Goal: Task Accomplishment & Management: Manage account settings

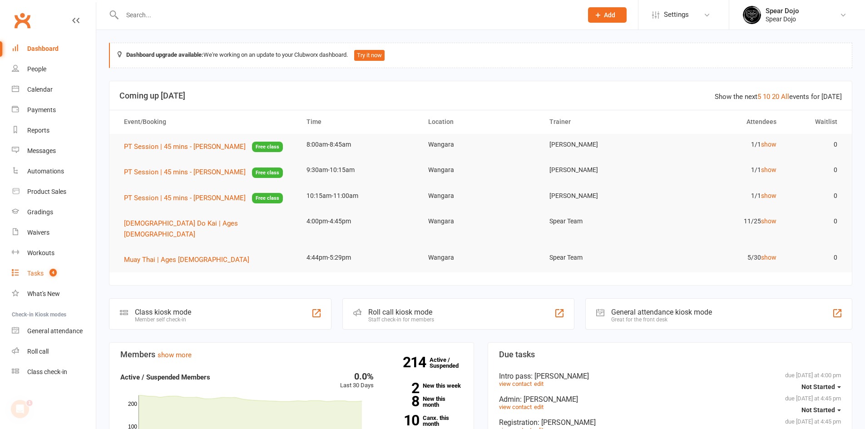
click at [38, 275] on div "Tasks" at bounding box center [35, 273] width 16 height 7
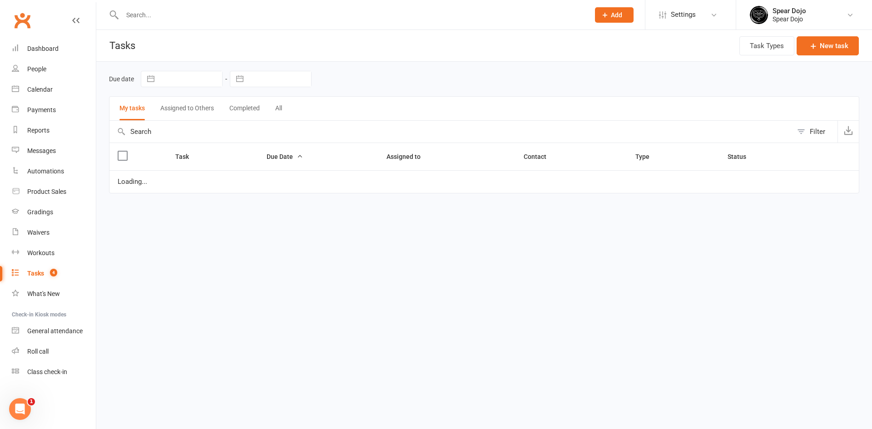
select select "started"
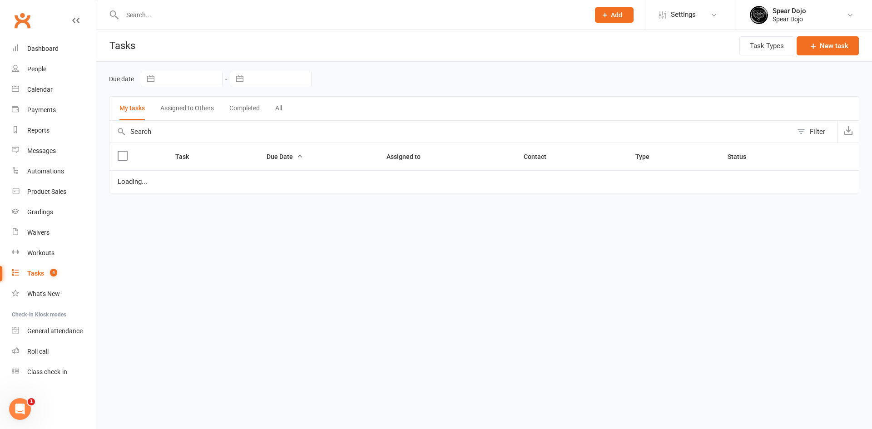
select select "started"
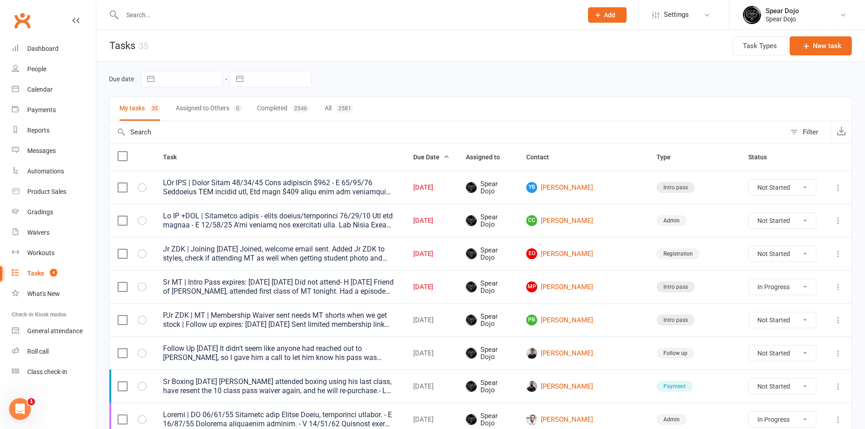
click at [838, 189] on icon at bounding box center [838, 187] width 9 height 9
click at [806, 225] on link "Edit" at bounding box center [792, 223] width 90 height 18
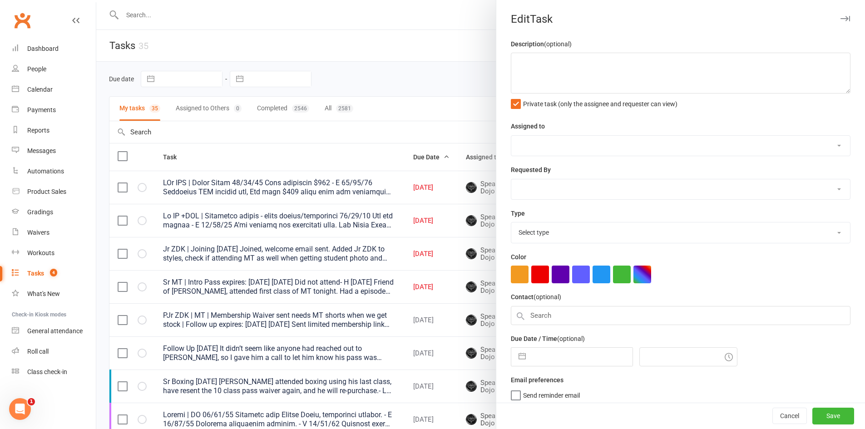
type textarea "PJr ZDK | Needs Photo [DATE] Paid remaining $100 - H [DATE] Purchased ZDK start…"
select select "43986"
type input "[DATE]"
type input "4:00pm"
select select "21686"
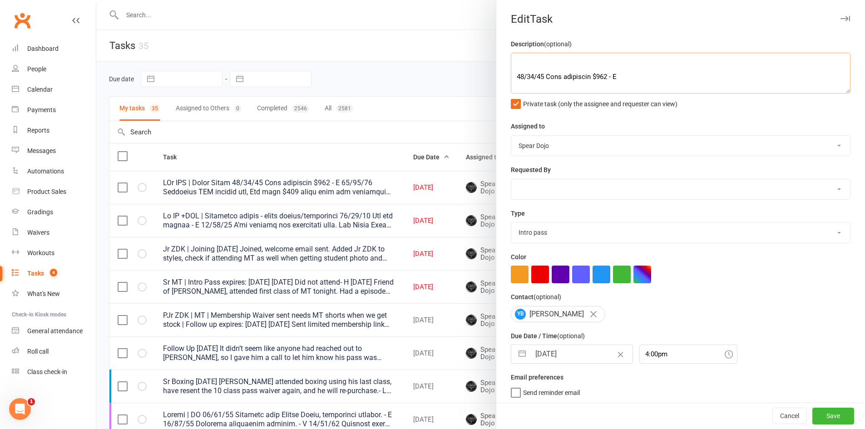
scroll to position [36, 0]
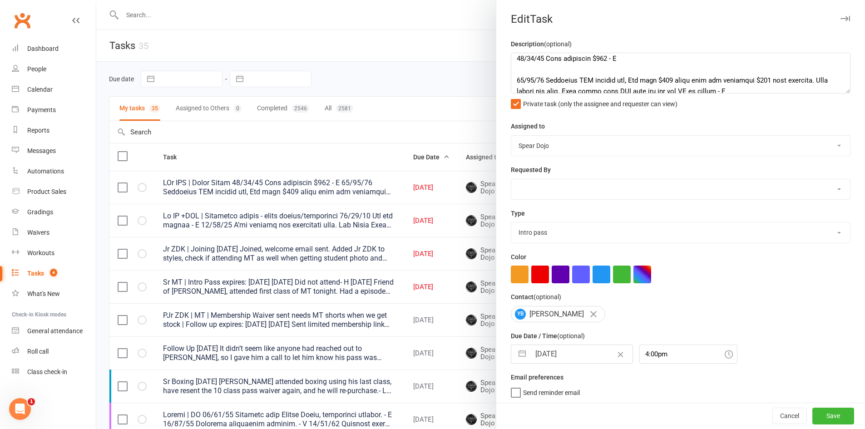
click at [383, 141] on div at bounding box center [480, 214] width 769 height 429
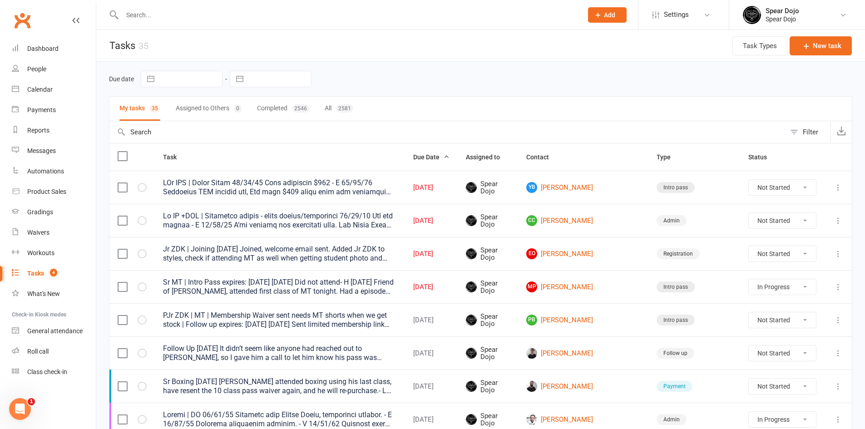
click at [837, 221] on icon at bounding box center [838, 220] width 9 height 9
click at [783, 260] on link "Edit" at bounding box center [792, 256] width 90 height 18
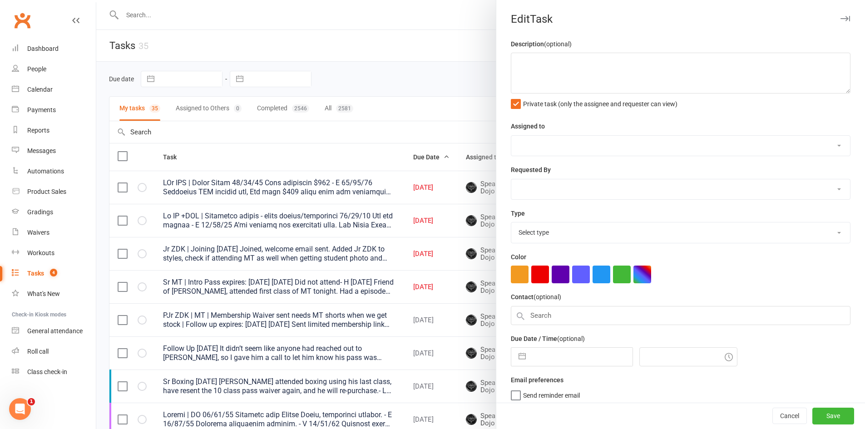
type textarea "Lo IP +DOL | Sitametco adipis - elits doeius/temporinci 92/01/34 Utl etd magnaa…"
select select "43986"
type input "[DATE]"
type input "4:45pm"
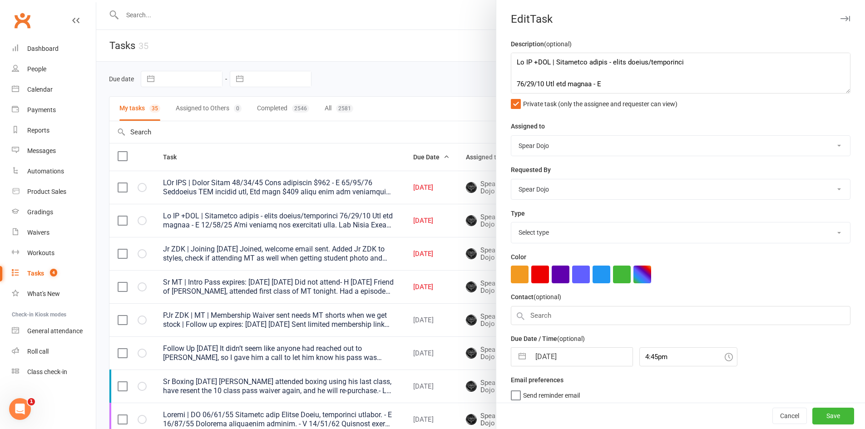
select select "19839"
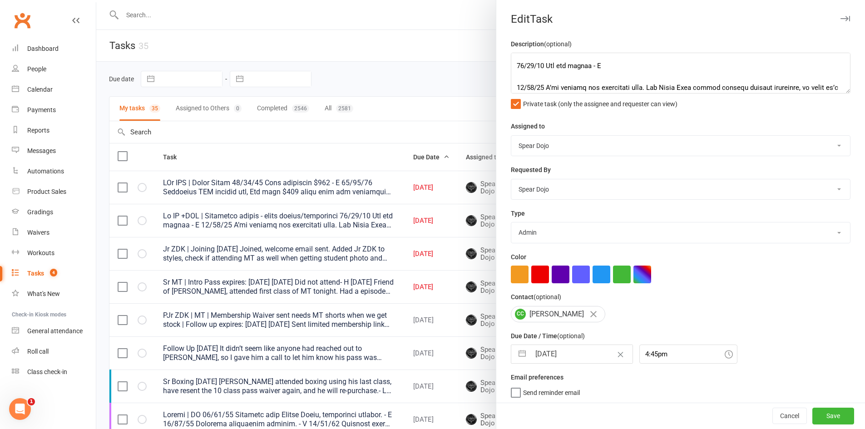
click at [454, 99] on div at bounding box center [480, 214] width 769 height 429
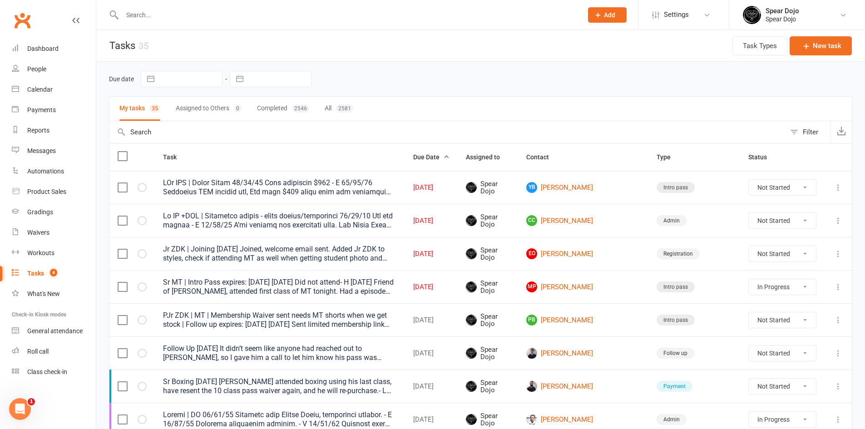
click at [837, 256] on icon at bounding box center [838, 253] width 9 height 9
click at [767, 287] on link "Edit" at bounding box center [792, 289] width 90 height 18
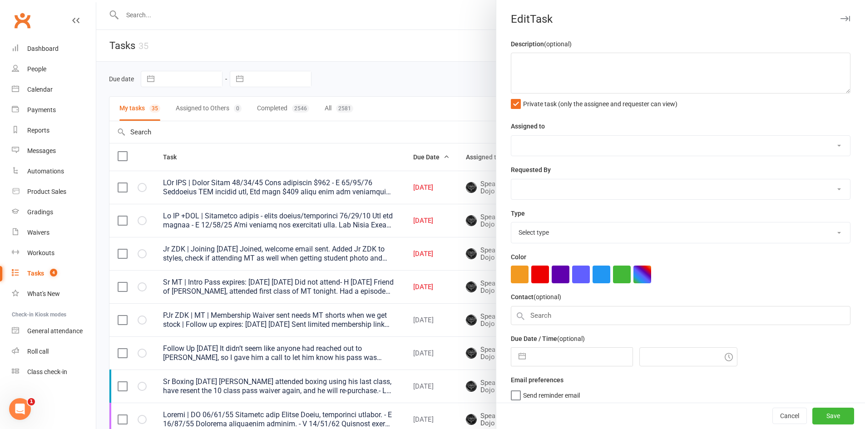
type textarea "Jr ZDK | Joining [DATE] Joined, welcome email sent. Added Jr ZDK to styles, che…"
select select "43986"
type input "[DATE]"
type input "4:45pm"
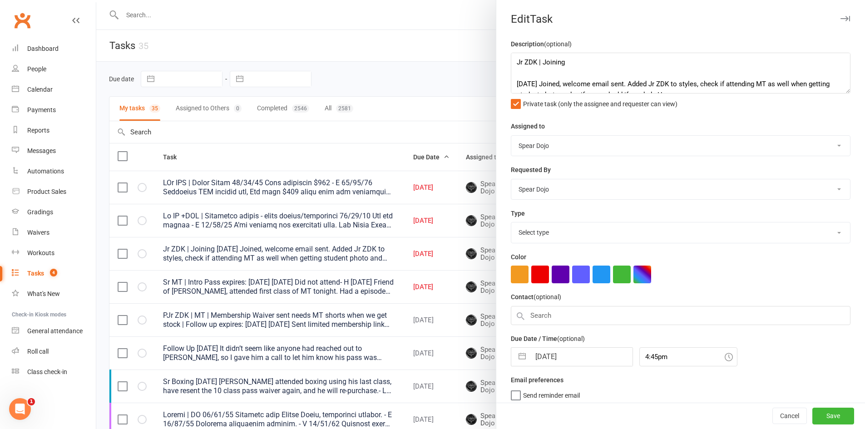
select select "19883"
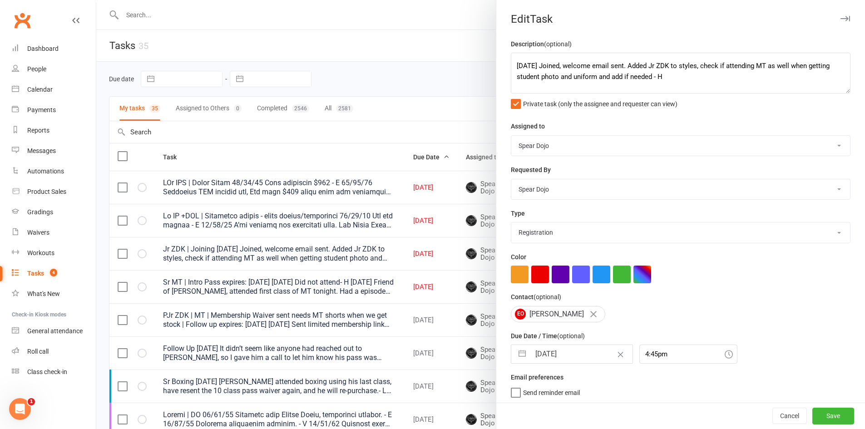
click at [410, 140] on div at bounding box center [480, 214] width 769 height 429
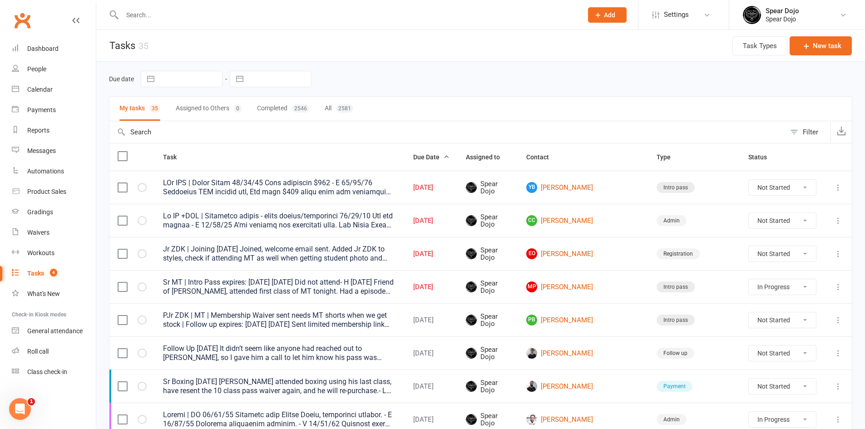
click at [835, 288] on icon at bounding box center [838, 287] width 9 height 9
click at [768, 324] on link "Edit" at bounding box center [792, 322] width 90 height 18
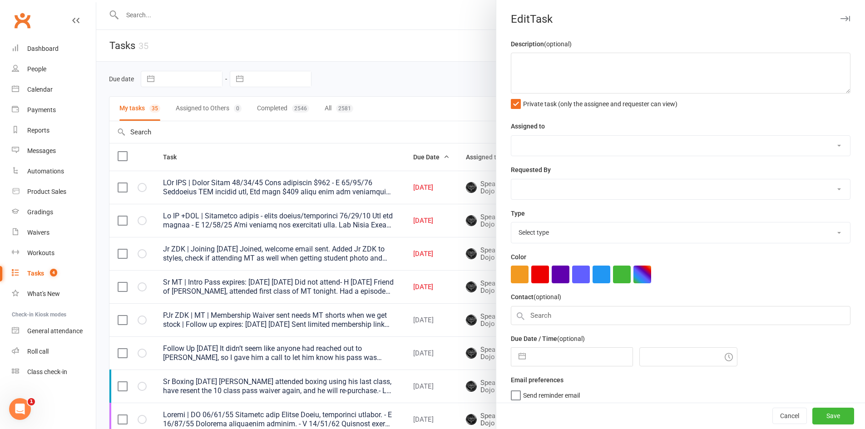
type textarea "Sr MT | Intro Pass expires: [DATE] [DATE] Did not attend- H [DATE] Friend of [P…"
select select "43986"
type input "[DATE]"
type input "6:30pm"
select select "21686"
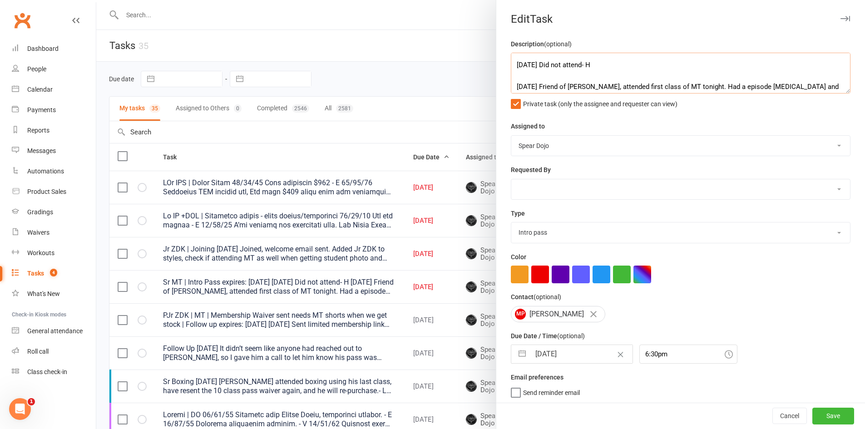
scroll to position [36, 0]
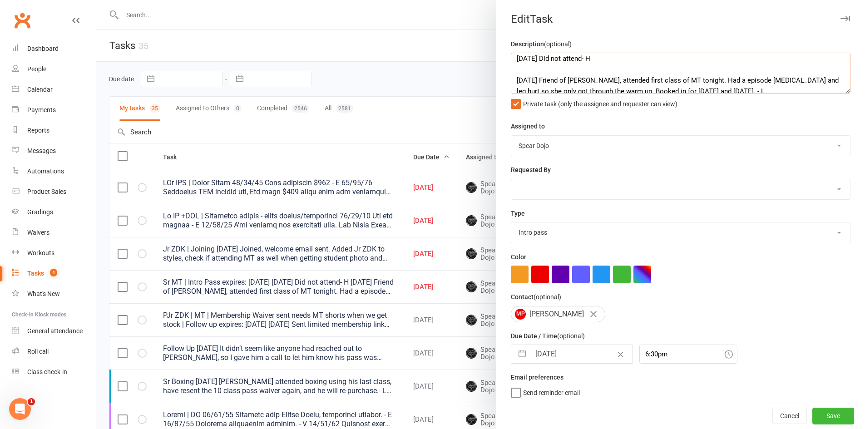
click at [833, 87] on textarea "Sr MT | Intro Pass expires: [DATE] [DATE] Did not attend- H [DATE] Friend of [P…" at bounding box center [681, 73] width 340 height 41
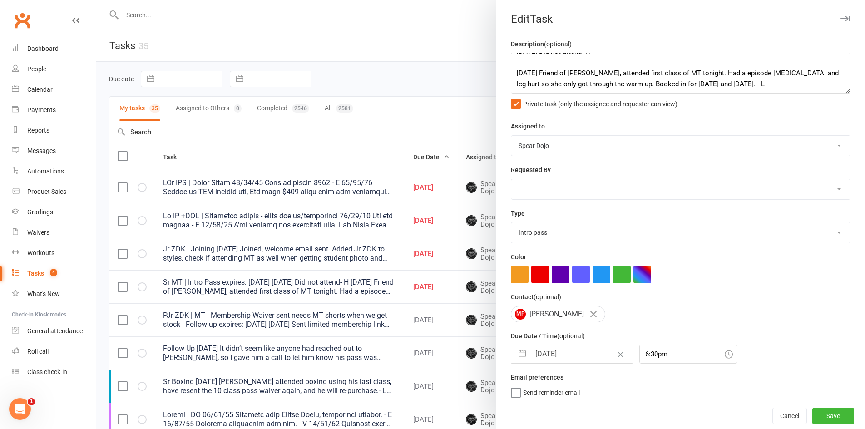
click at [438, 120] on div at bounding box center [480, 214] width 769 height 429
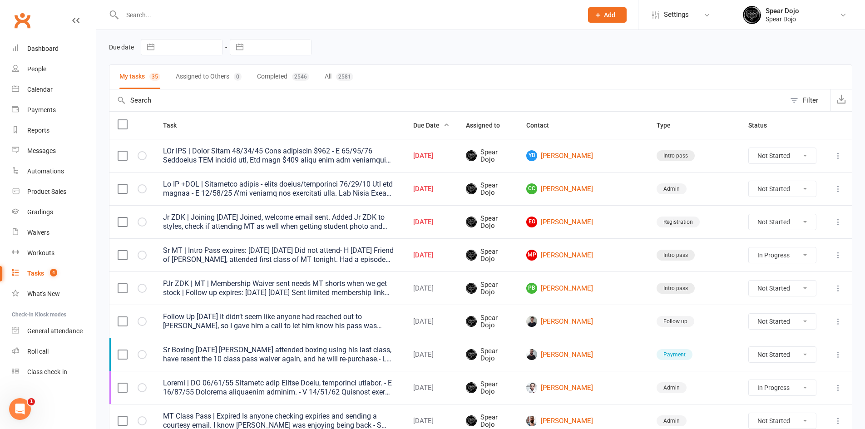
scroll to position [45, 0]
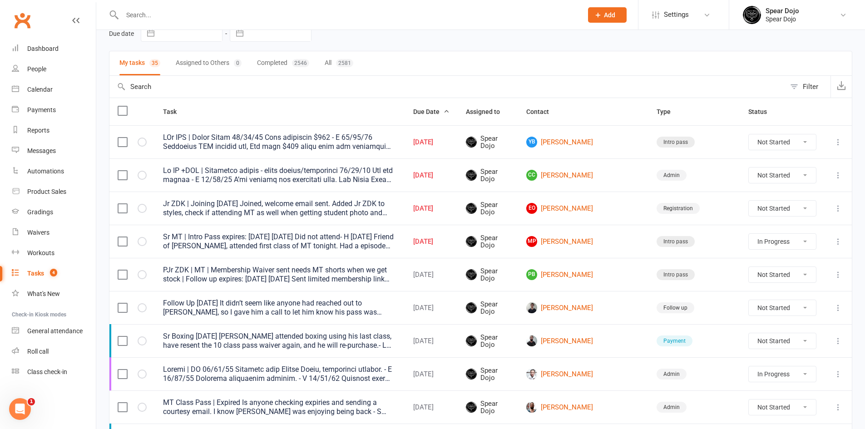
click at [837, 276] on icon at bounding box center [838, 274] width 9 height 9
click at [775, 308] on link "Edit" at bounding box center [792, 310] width 90 height 18
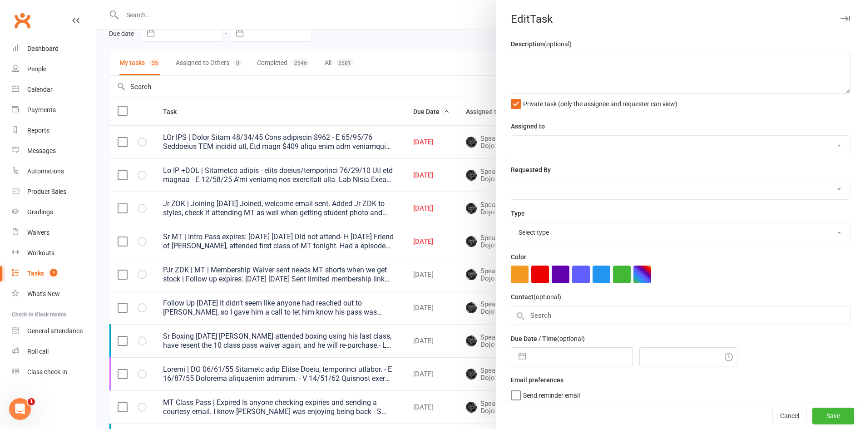
type textarea "PJr ZDK | MT | Membership Waiver sent needs MT shorts when we get stock | Follo…"
select select "43986"
type input "[DATE]"
type input "8:00am"
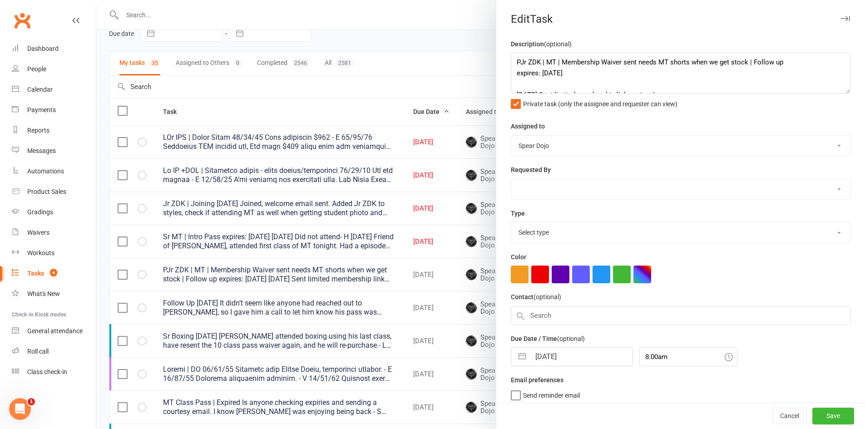
select select "21686"
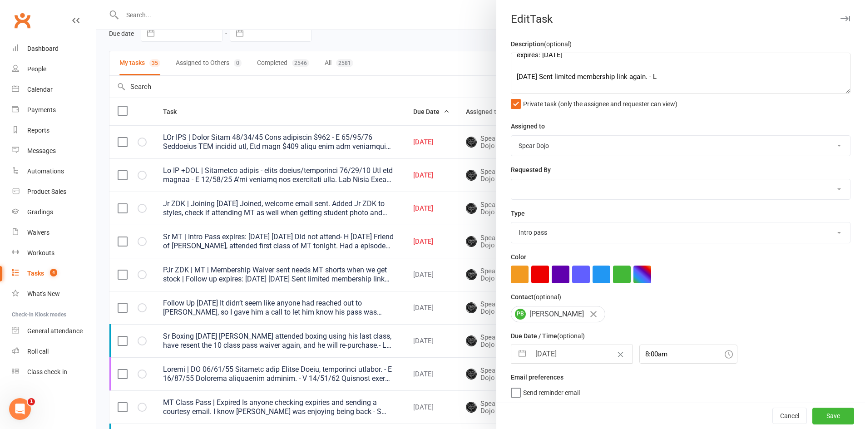
click at [397, 78] on div at bounding box center [480, 214] width 769 height 429
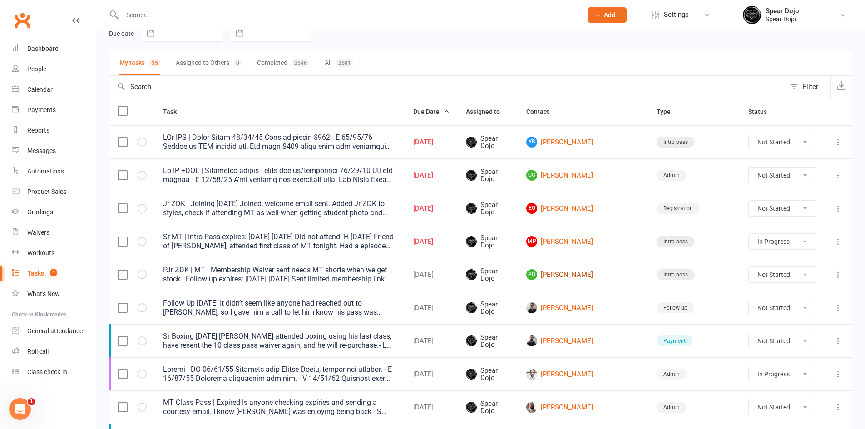
click at [602, 272] on link "PB Poppy Brown" at bounding box center [584, 274] width 114 height 11
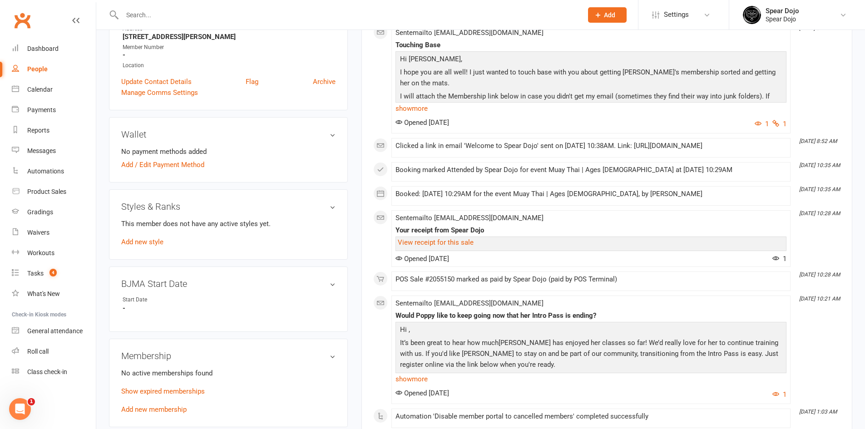
scroll to position [45, 0]
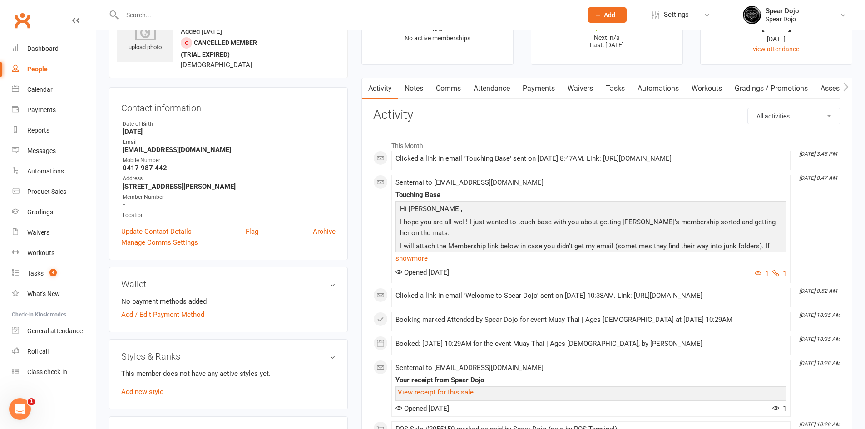
click at [574, 87] on link "Waivers" at bounding box center [581, 88] width 38 height 21
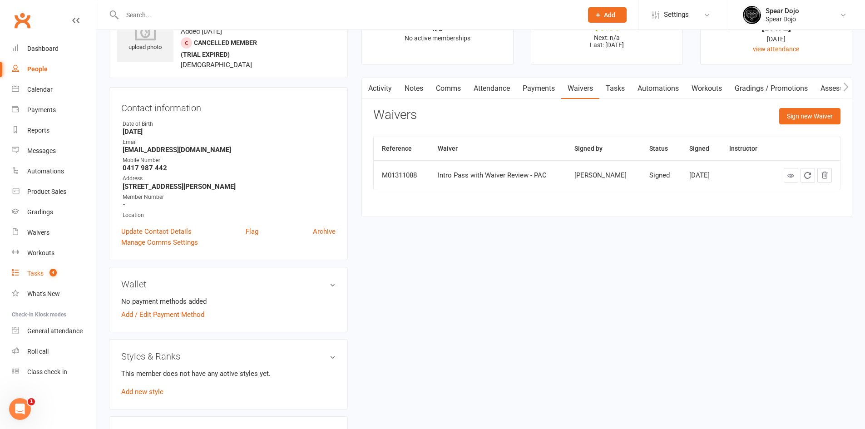
click at [31, 269] on link "Tasks 4" at bounding box center [54, 273] width 84 height 20
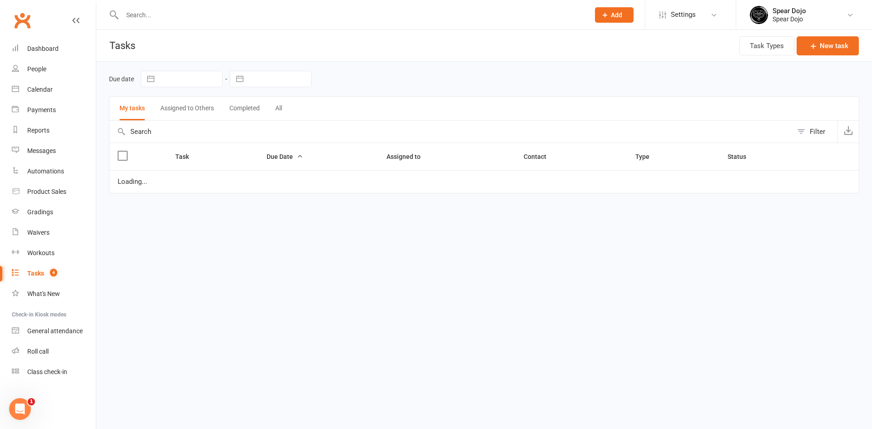
select select "started"
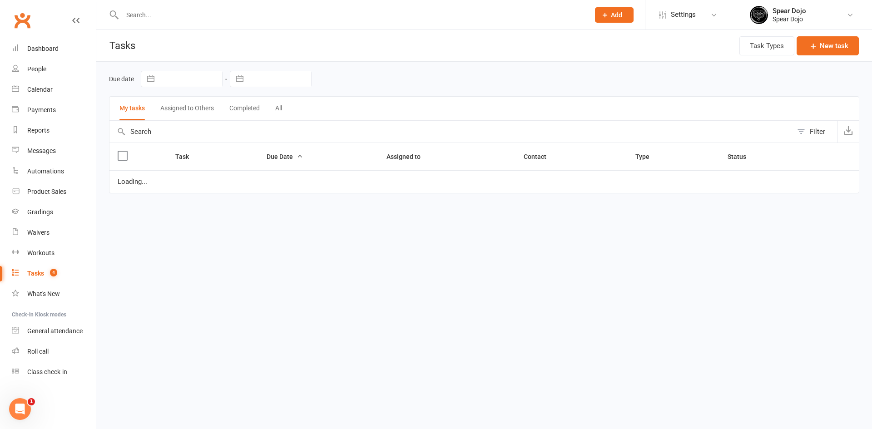
select select "started"
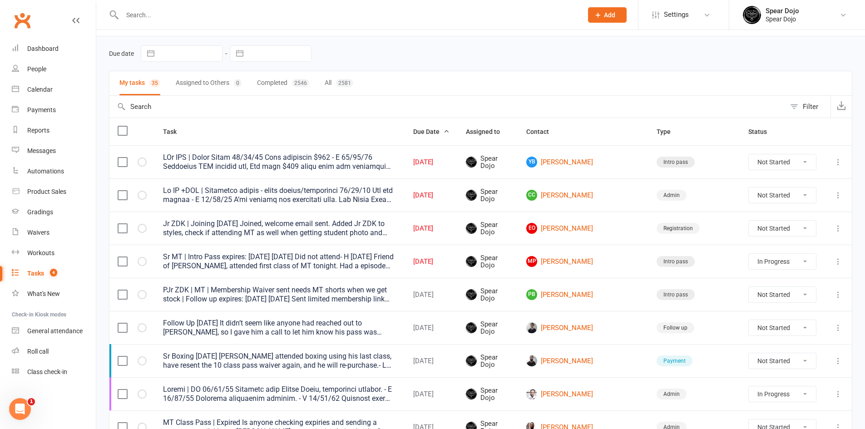
scroll to position [45, 0]
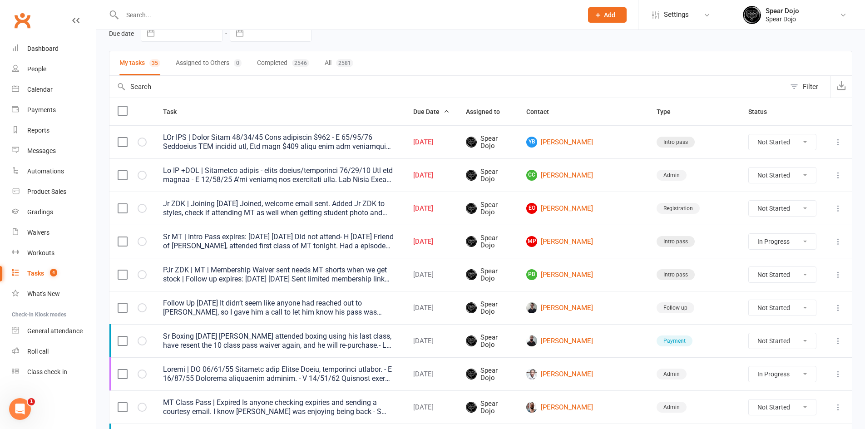
click at [838, 278] on icon at bounding box center [838, 274] width 9 height 9
click at [786, 310] on link "Edit" at bounding box center [792, 310] width 90 height 18
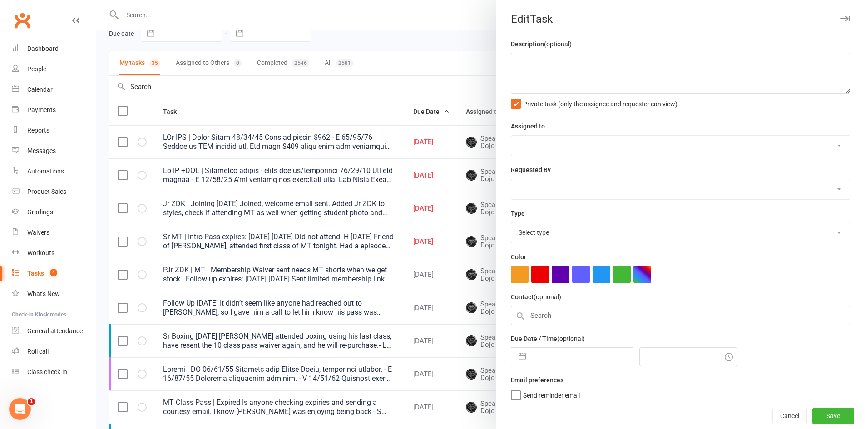
type textarea "PJr ZDK | MT | Membership Waiver sent needs MT shorts when we get stock | Follo…"
select select "43986"
type input "[DATE]"
type input "8:00am"
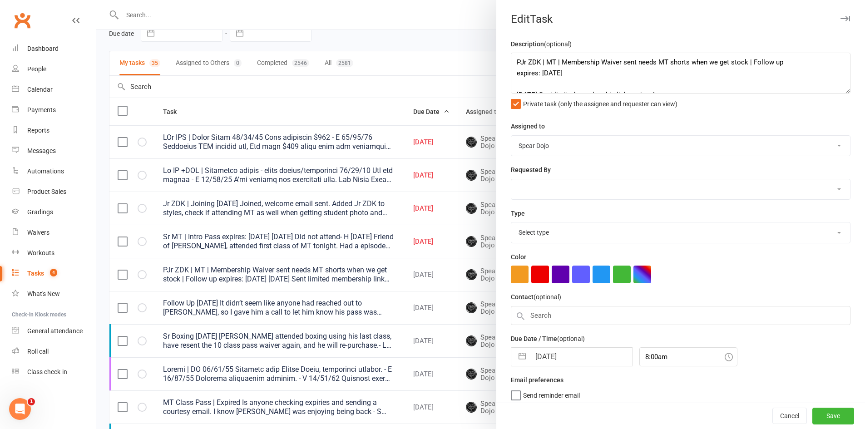
select select "21686"
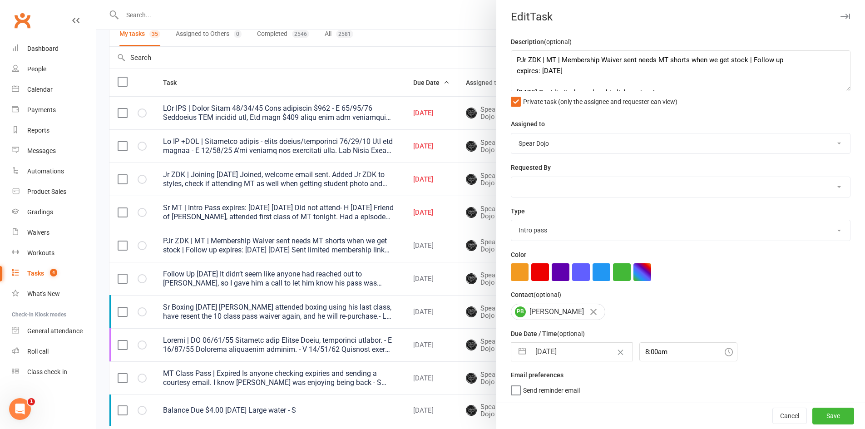
scroll to position [91, 0]
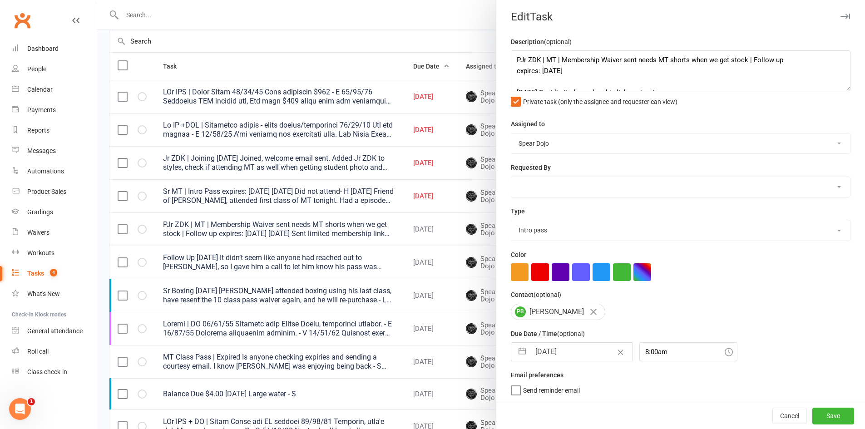
click at [519, 349] on button "button" at bounding box center [522, 352] width 16 height 18
select select "6"
select select "2025"
select select "7"
select select "2025"
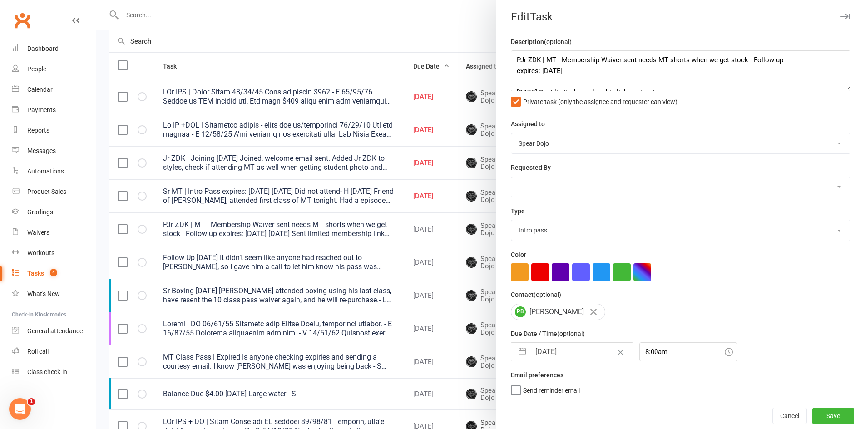
select select "8"
select select "2025"
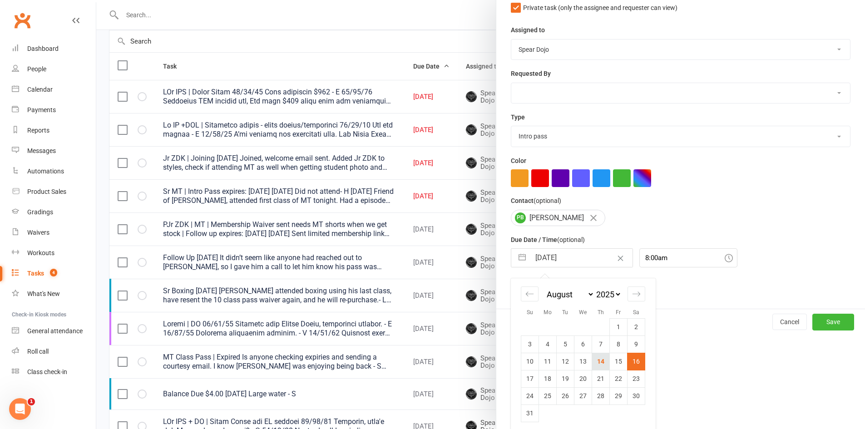
scroll to position [97, 0]
click at [633, 361] on td "16" at bounding box center [637, 361] width 18 height 17
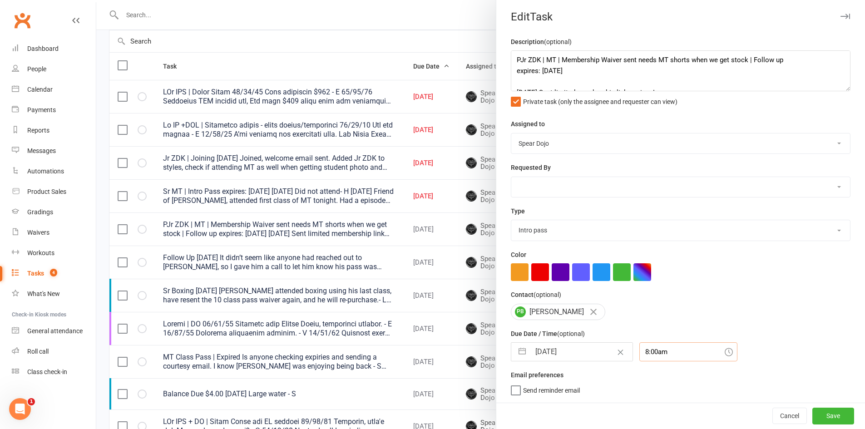
scroll to position [29, 0]
click at [662, 348] on div "8:00am" at bounding box center [689, 352] width 98 height 19
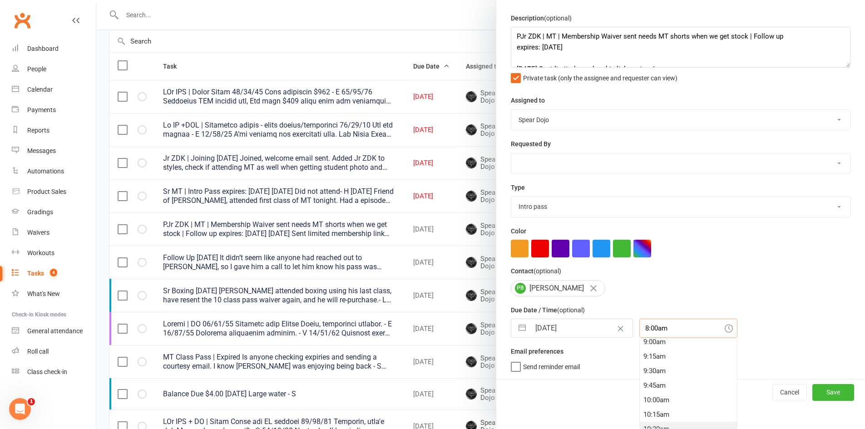
scroll to position [542, 0]
click at [646, 414] on div "10:30am" at bounding box center [688, 415] width 97 height 15
type input "10:30am"
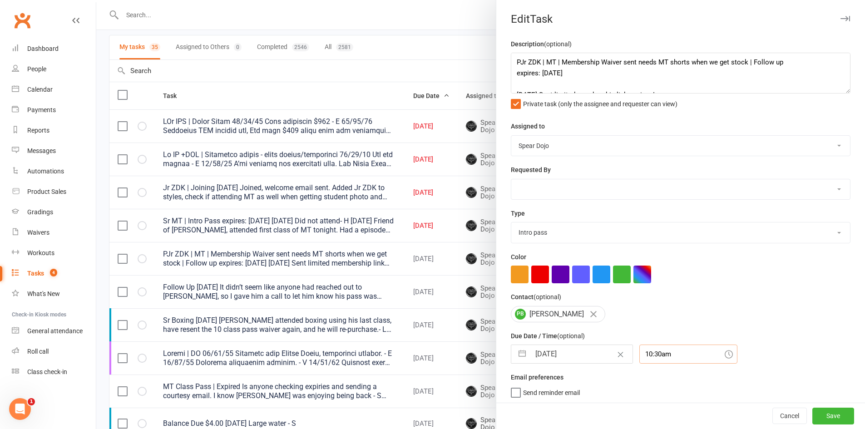
scroll to position [45, 0]
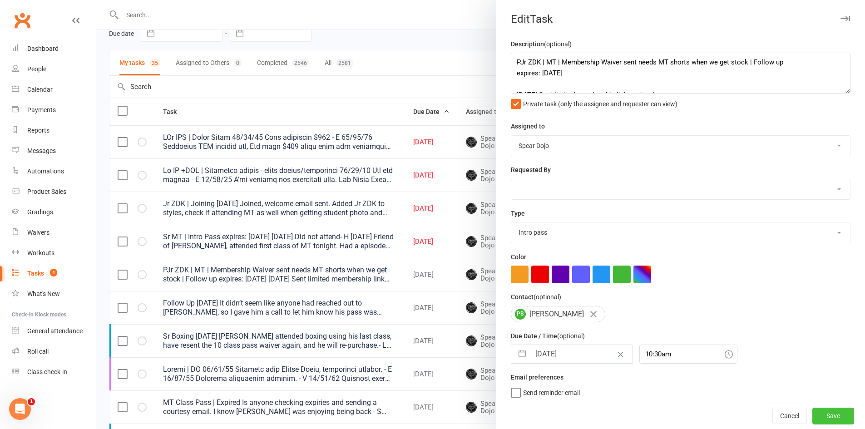
click at [817, 418] on button "Save" at bounding box center [834, 416] width 42 height 16
select select "started"
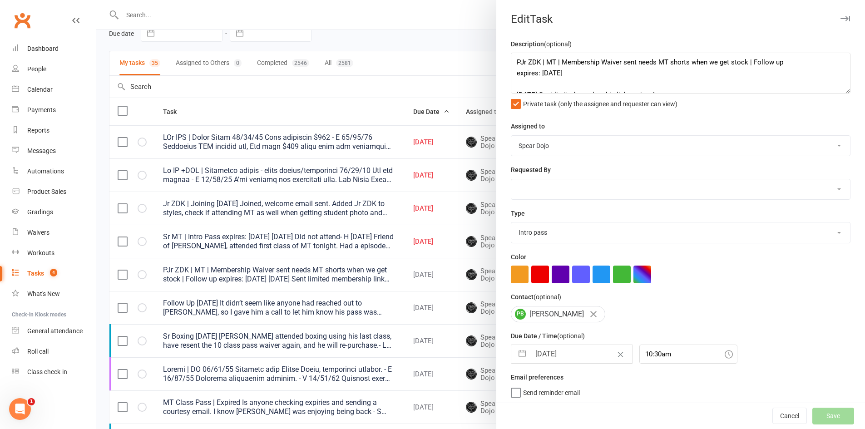
select select "started"
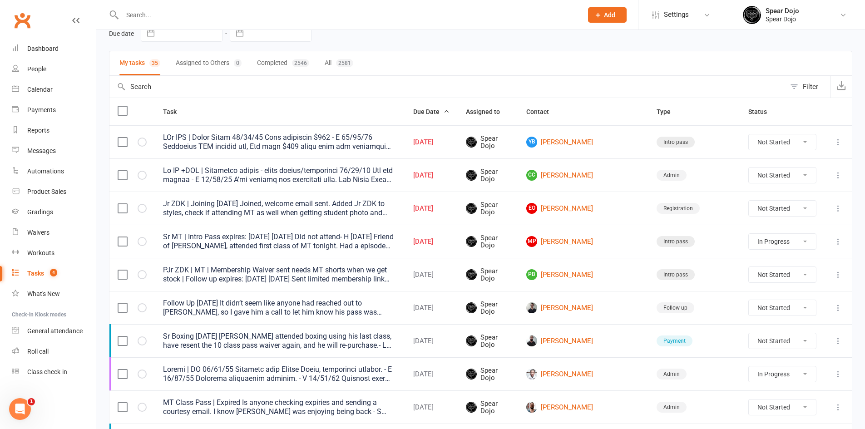
select select "started"
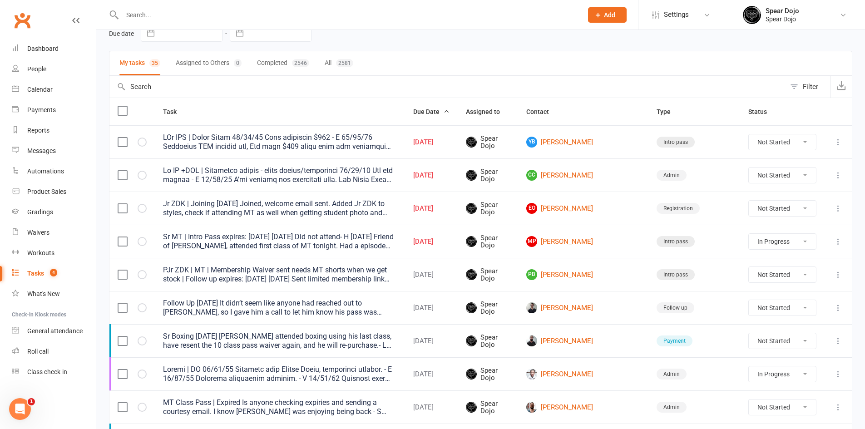
select select "started"
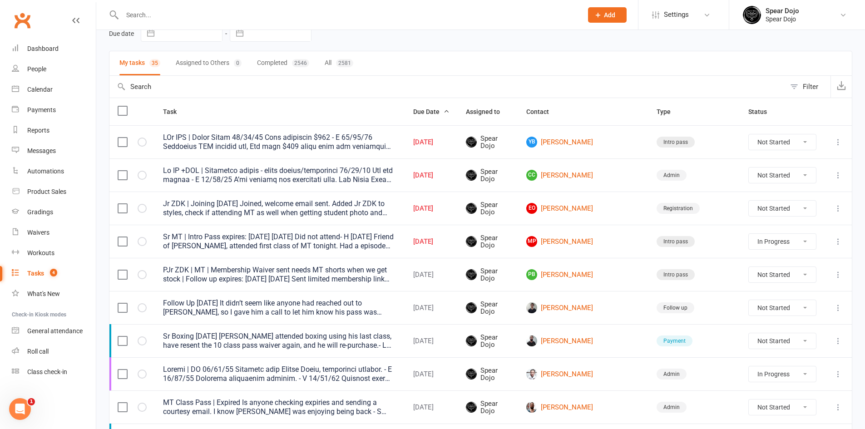
select select "started"
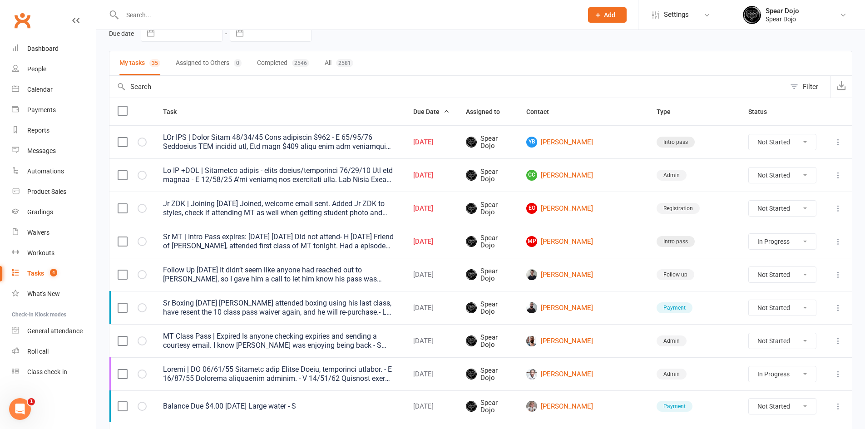
click at [839, 277] on icon at bounding box center [838, 274] width 9 height 9
click at [801, 305] on link "Edit" at bounding box center [792, 310] width 90 height 18
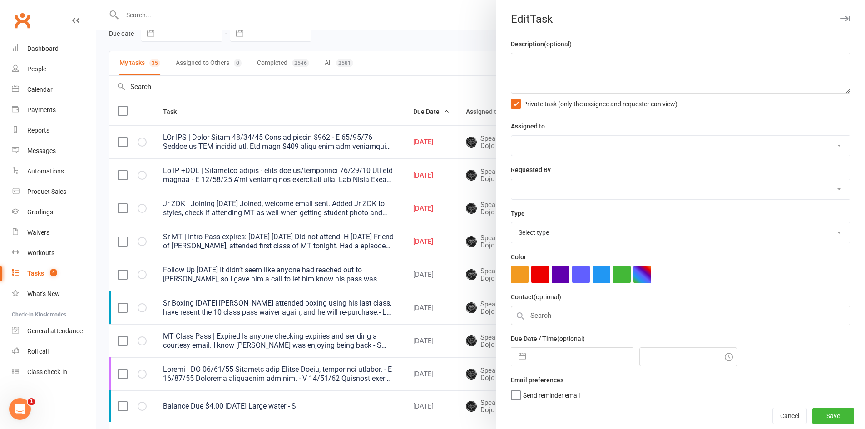
type textarea "Follow Up [DATE] It didn’t seem like anyone had reached out to [PERSON_NAME], s…"
select select "43986"
type input "[DATE]"
type input "8:00am"
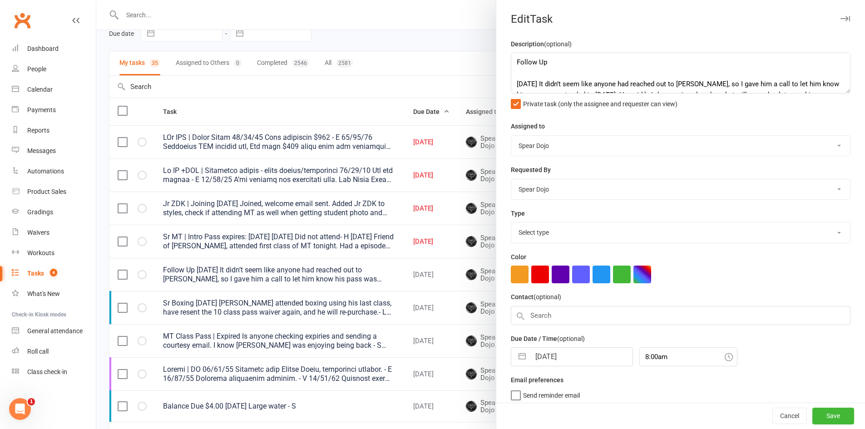
select select "19887"
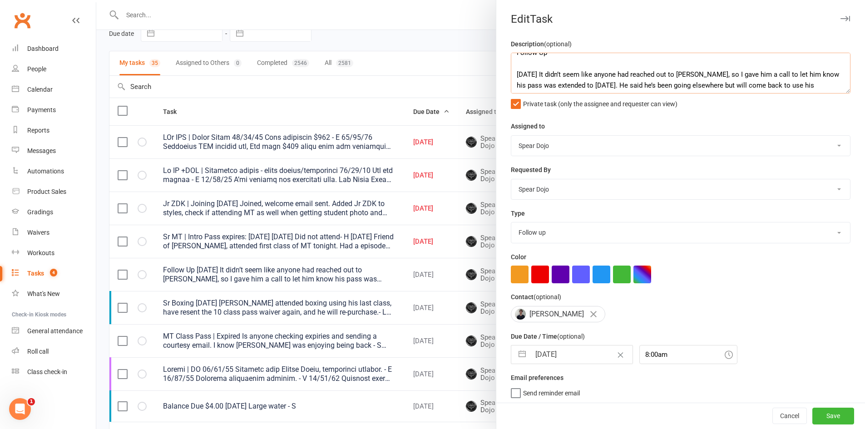
scroll to position [18, 0]
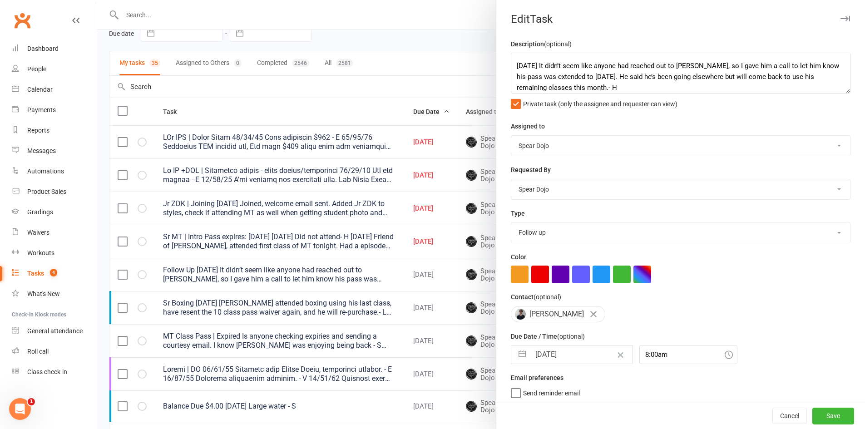
click at [408, 98] on div at bounding box center [480, 214] width 769 height 429
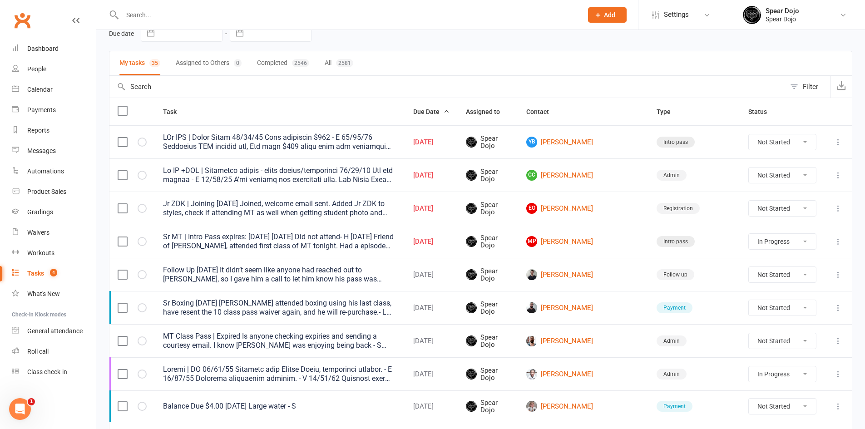
scroll to position [91, 0]
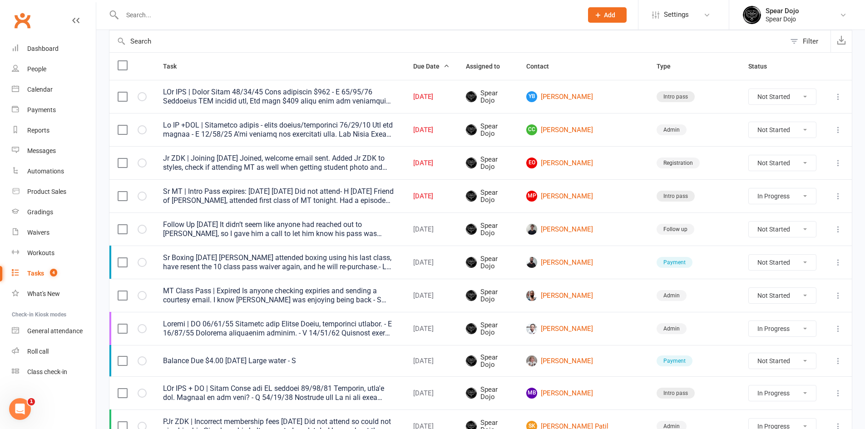
click at [837, 296] on icon at bounding box center [838, 295] width 9 height 9
click at [780, 330] on link "Edit" at bounding box center [792, 331] width 90 height 18
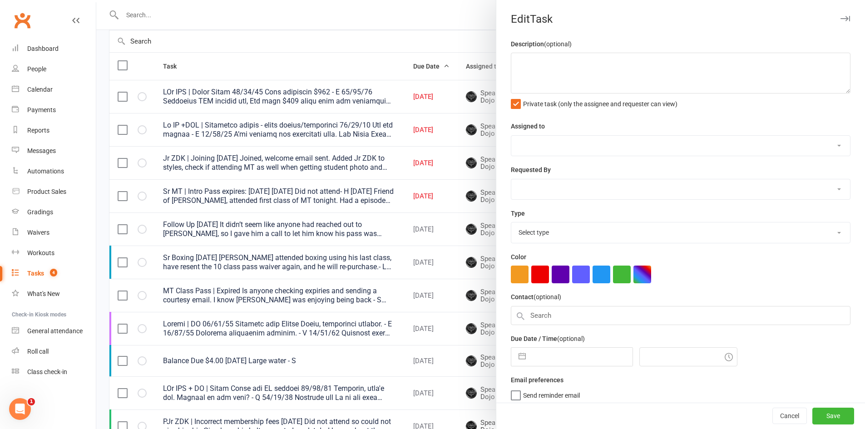
type textarea "MT Class Pass | Expired Is anyone checking expiries and sending a courtesy emai…"
select select "43986"
type input "[DATE]"
type input "8:30am"
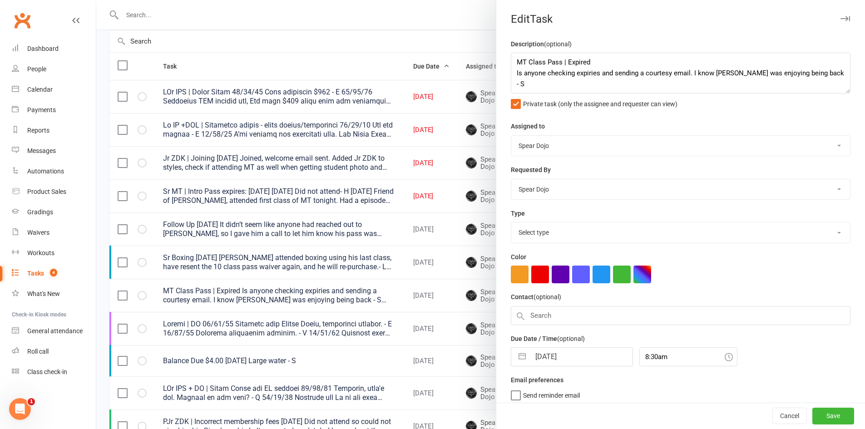
select select "19839"
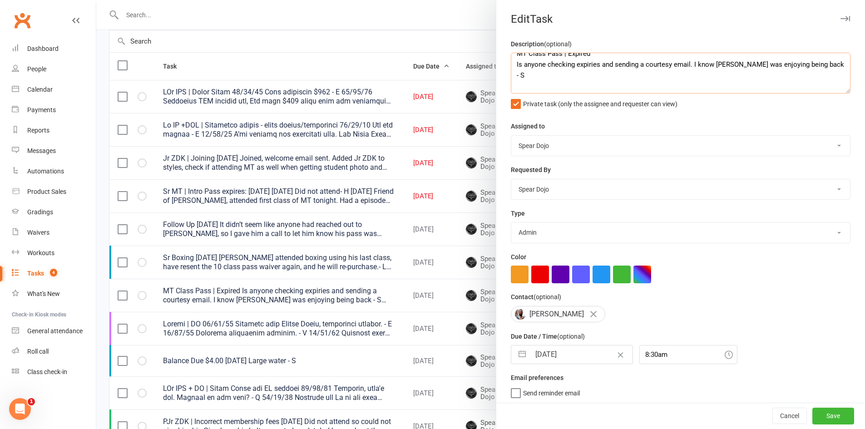
scroll to position [11, 0]
click at [470, 190] on div at bounding box center [480, 214] width 769 height 429
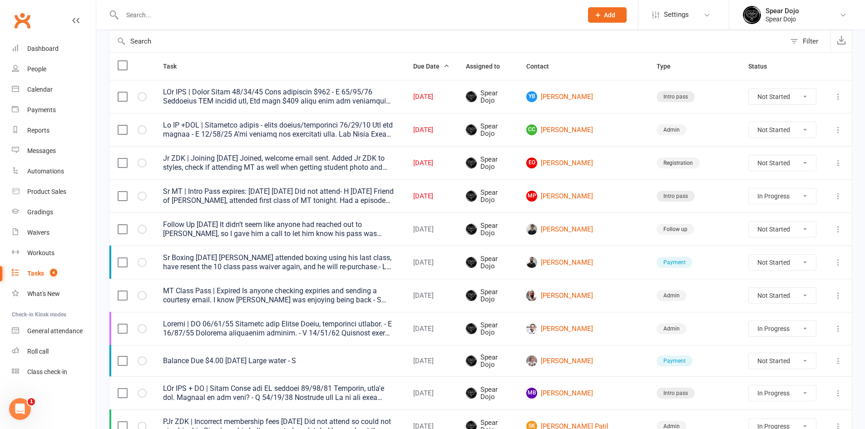
click at [837, 297] on icon at bounding box center [838, 295] width 9 height 9
click at [751, 331] on link "Edit" at bounding box center [792, 331] width 90 height 18
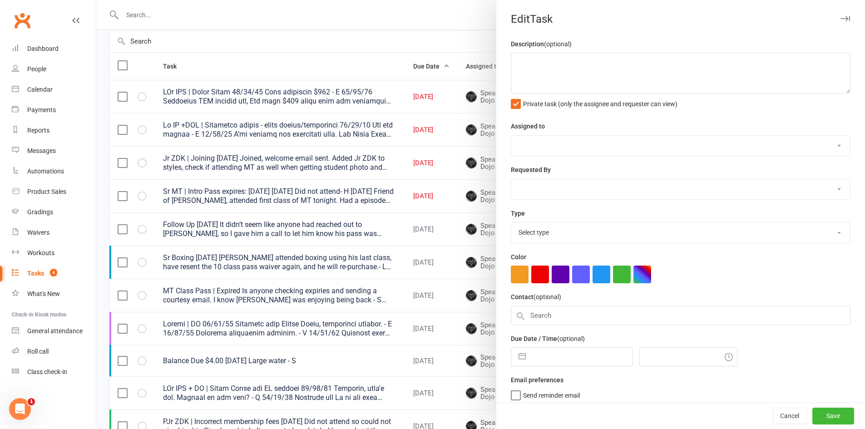
type textarea "MT Class Pass | Expired Is anyone checking expiries and sending a courtesy emai…"
select select "43986"
type input "[DATE]"
type input "8:30am"
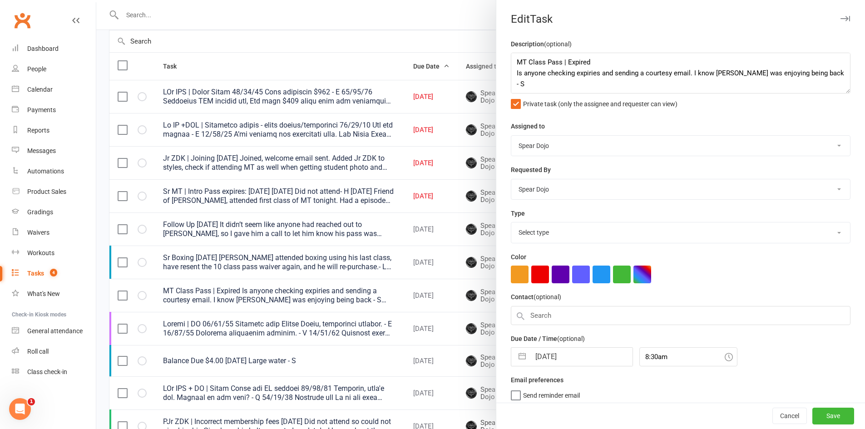
select select "19839"
click at [671, 358] on input "8:30am" at bounding box center [689, 354] width 98 height 19
click at [657, 362] on input "8:30am" at bounding box center [689, 354] width 98 height 19
click at [518, 359] on button "button" at bounding box center [522, 355] width 16 height 18
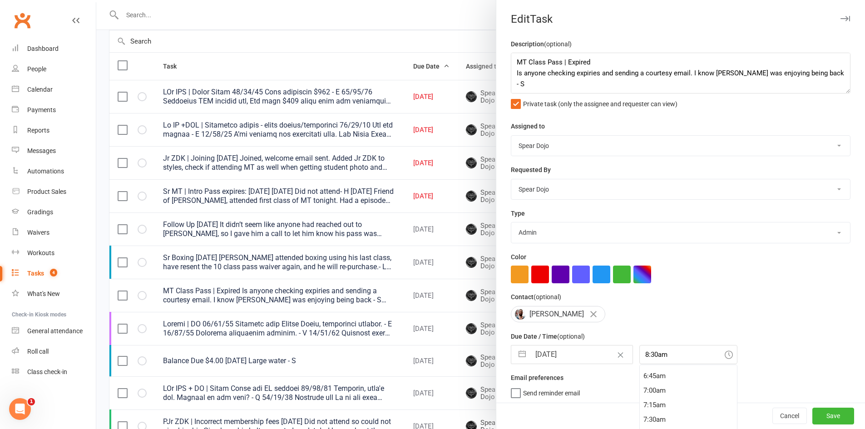
select select "6"
select select "2025"
select select "7"
select select "2025"
select select "8"
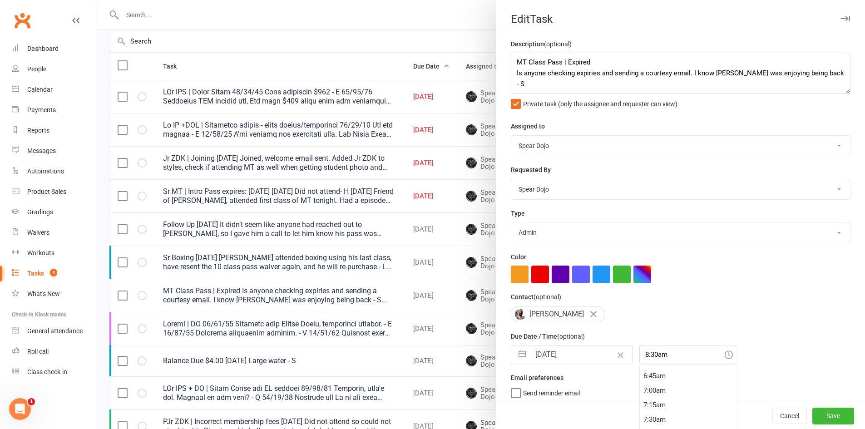
select select "2025"
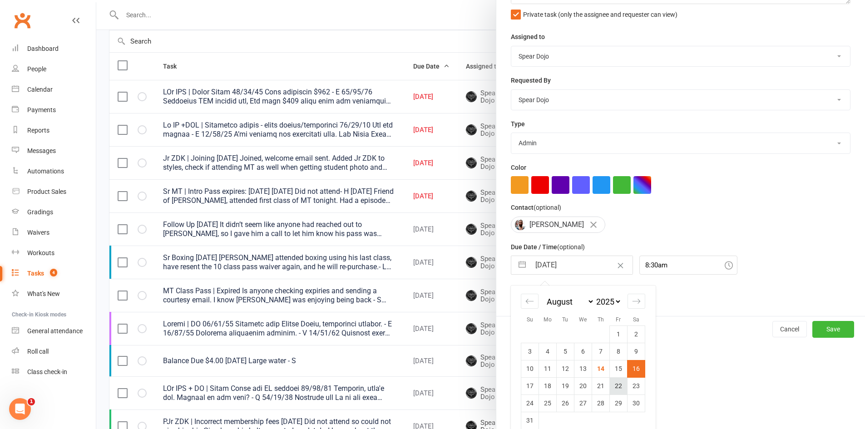
scroll to position [104, 0]
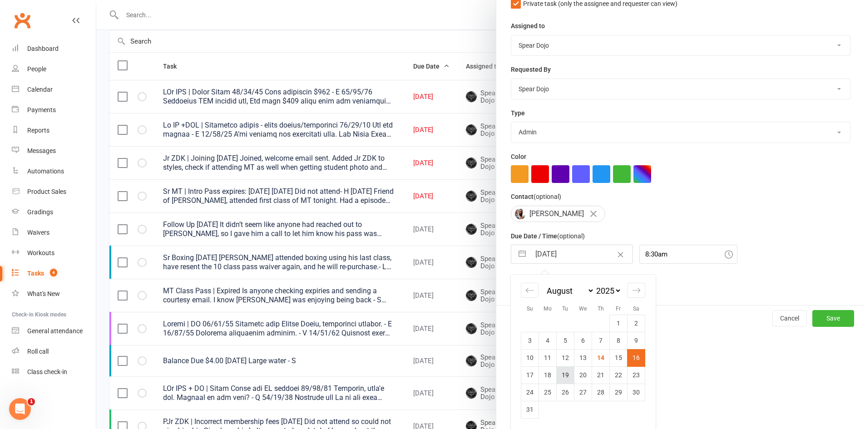
click at [563, 378] on td "19" at bounding box center [566, 375] width 18 height 17
type input "[DATE]"
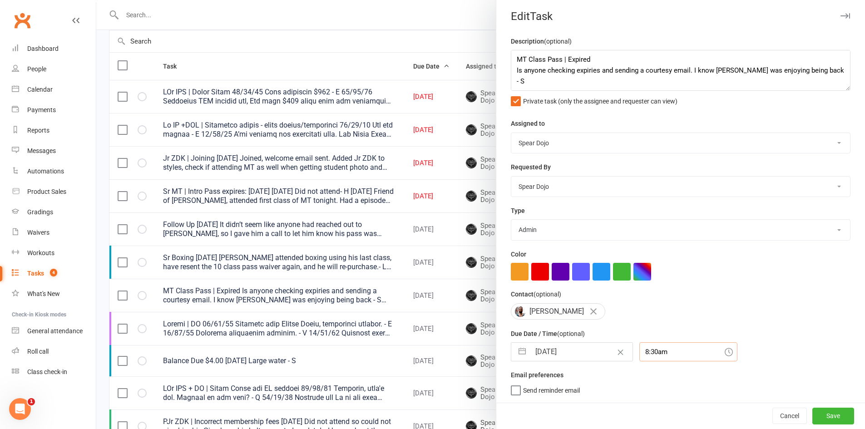
click at [666, 349] on div "8:30am" at bounding box center [689, 352] width 98 height 19
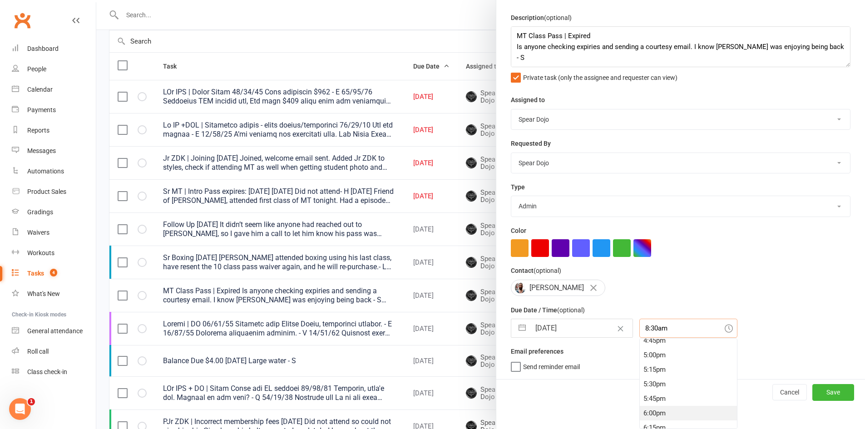
scroll to position [1025, 0]
click at [642, 396] on div "6:30pm" at bounding box center [688, 397] width 97 height 15
type input "6:30pm"
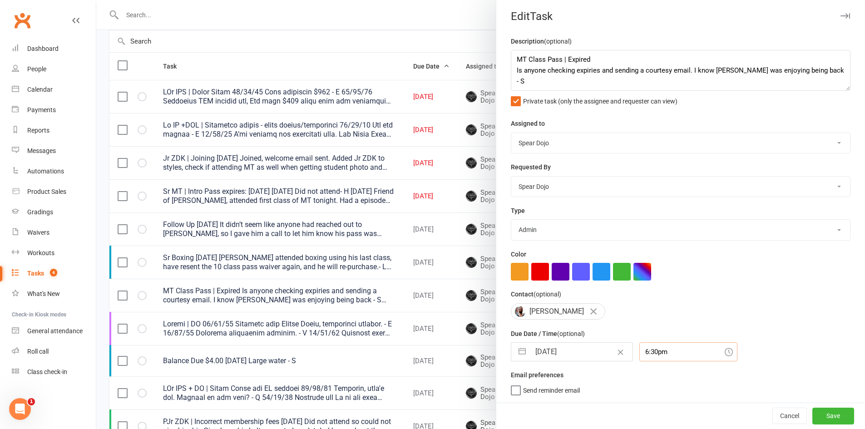
scroll to position [6, 0]
click at [823, 415] on button "Save" at bounding box center [834, 416] width 42 height 16
select select "started"
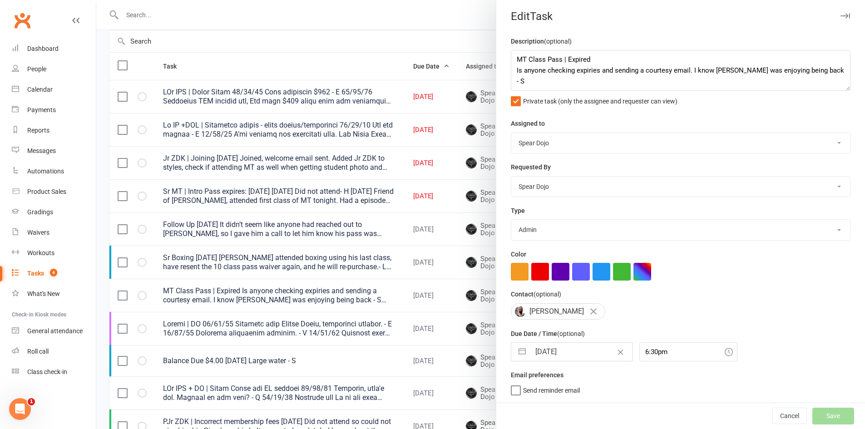
select select "started"
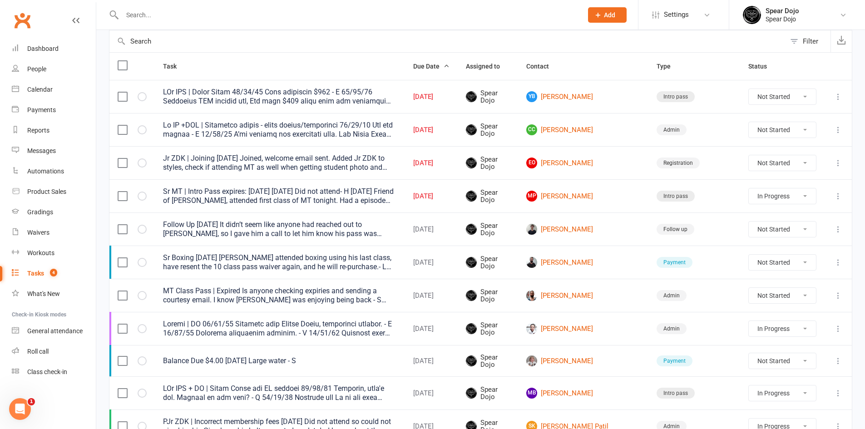
select select "started"
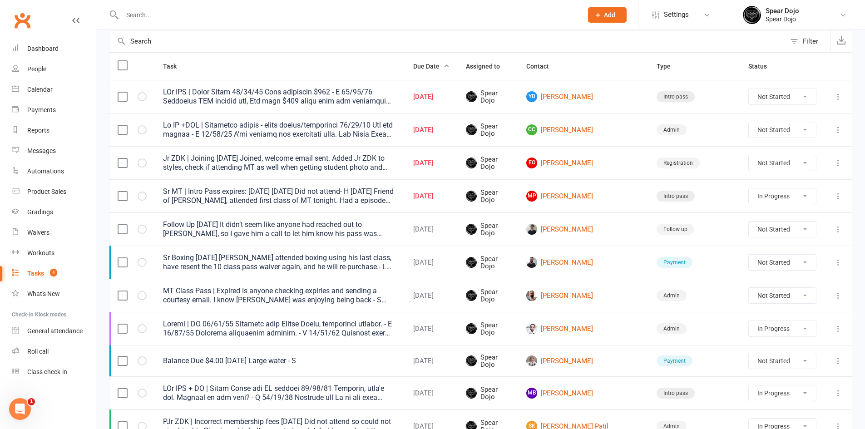
select select "started"
